Goal: Find specific page/section: Find specific page/section

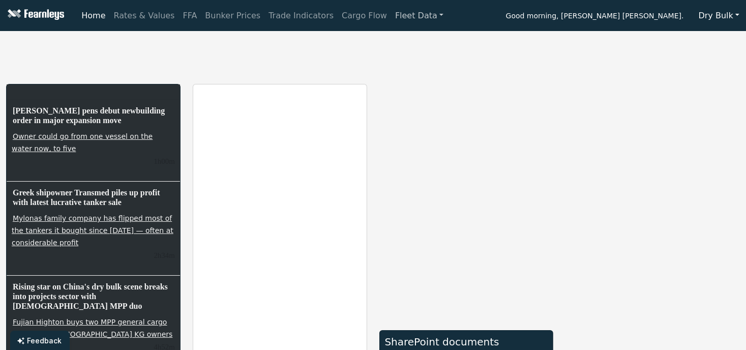
click at [391, 15] on link "Fleet Data" at bounding box center [419, 16] width 56 height 20
click at [400, 41] on link "Fleet Stats" at bounding box center [432, 44] width 64 height 20
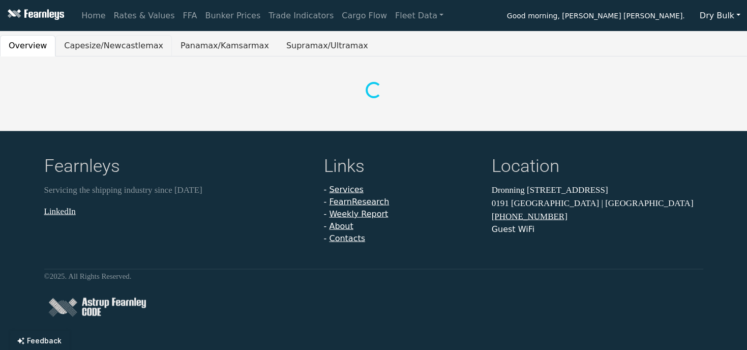
click at [102, 47] on button "Capesize/Newcastlemax" at bounding box center [113, 45] width 117 height 21
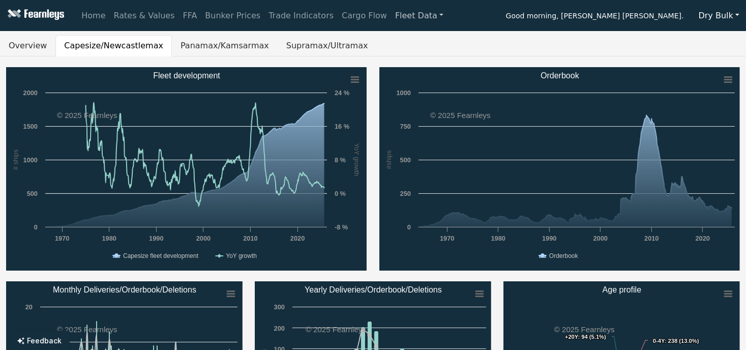
click at [391, 16] on link "Fleet Data" at bounding box center [419, 16] width 56 height 20
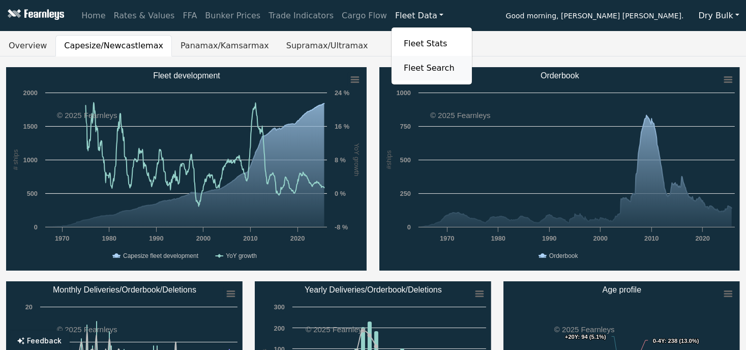
click at [400, 66] on link "Fleet Search" at bounding box center [432, 68] width 64 height 20
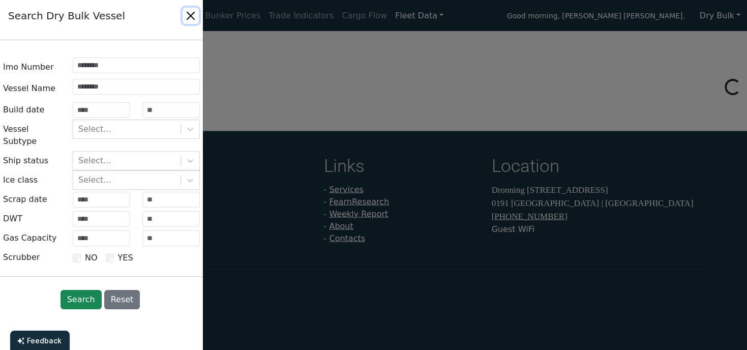
click at [191, 19] on button "Close" at bounding box center [191, 16] width 16 height 16
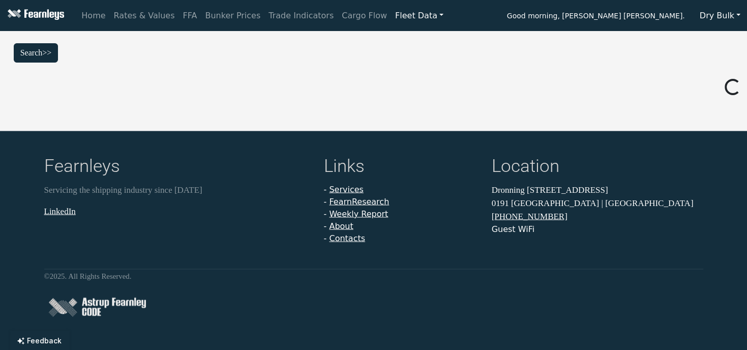
click at [391, 14] on link "Fleet Data" at bounding box center [419, 16] width 56 height 20
click at [400, 43] on link "Fleet Stats" at bounding box center [432, 44] width 64 height 20
